Goal: Transaction & Acquisition: Subscribe to service/newsletter

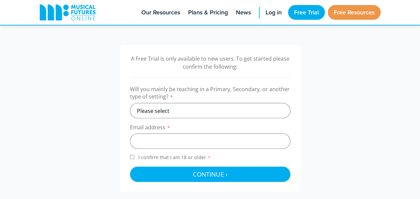
scroll to position [234, 0]
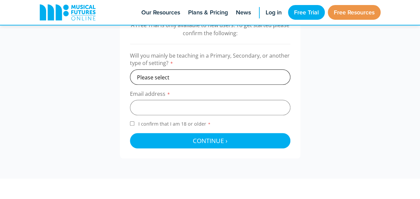
click at [215, 78] on select "Please select Primary Secondary Other" at bounding box center [210, 76] width 160 height 15
select select "secondary"
click at [130, 69] on select "Please select Primary Secondary Other" at bounding box center [210, 76] width 160 height 15
click at [162, 106] on input "email" at bounding box center [210, 107] width 160 height 15
type input "mbrush@twgsboys.kent.sch.uk"
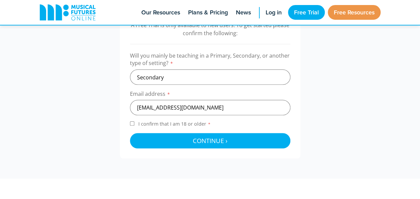
drag, startPoint x: 131, startPoint y: 121, endPoint x: 140, endPoint y: 123, distance: 9.2
click at [131, 122] on input "I confirm that I am 18 or older *" at bounding box center [132, 123] width 4 height 4
checkbox input "true"
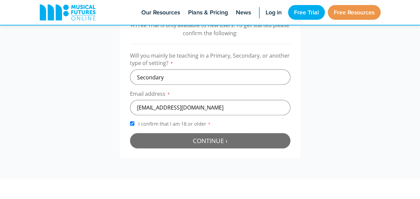
click at [187, 139] on button "Continue › Checking your details..." at bounding box center [210, 140] width 160 height 15
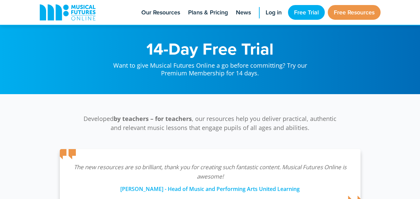
scroll to position [218, 0]
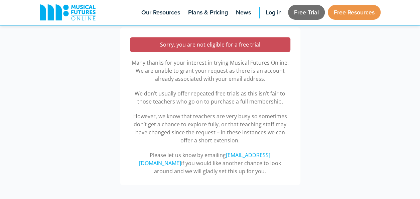
click at [305, 15] on link "Free Trial" at bounding box center [306, 12] width 37 height 15
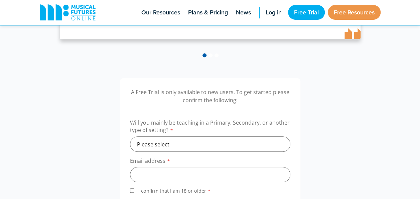
scroll to position [234, 0]
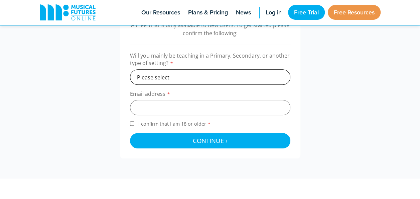
click at [212, 76] on select "Please select Primary Secondary Other" at bounding box center [210, 76] width 160 height 15
select select "secondary"
click at [130, 69] on select "Please select Primary Secondary Other" at bounding box center [210, 76] width 160 height 15
click at [173, 110] on input "email" at bounding box center [210, 107] width 160 height 15
type input "mattbrushguitar@outlook.com"
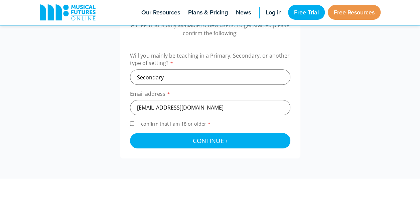
click at [130, 122] on input "I confirm that I am 18 or older *" at bounding box center [132, 123] width 4 height 4
checkbox input "true"
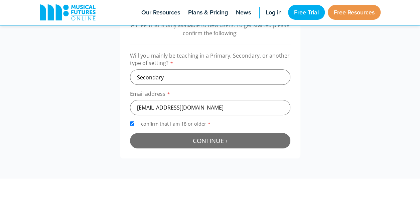
click at [195, 138] on span "Continue ›" at bounding box center [210, 140] width 35 height 8
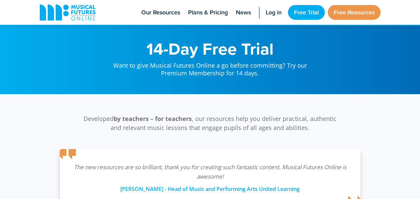
scroll to position [218, 0]
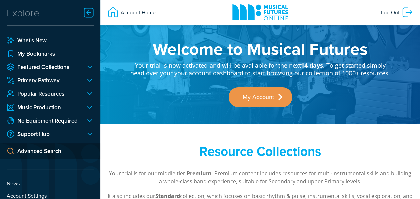
click at [90, 13] on div at bounding box center [88, 12] width 13 height 13
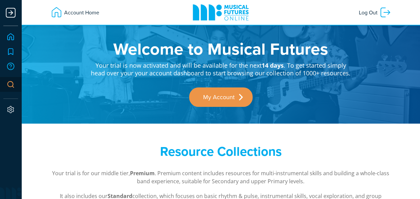
click at [13, 36] on link "Home" at bounding box center [10, 36] width 15 height 15
